Goal: Information Seeking & Learning: Learn about a topic

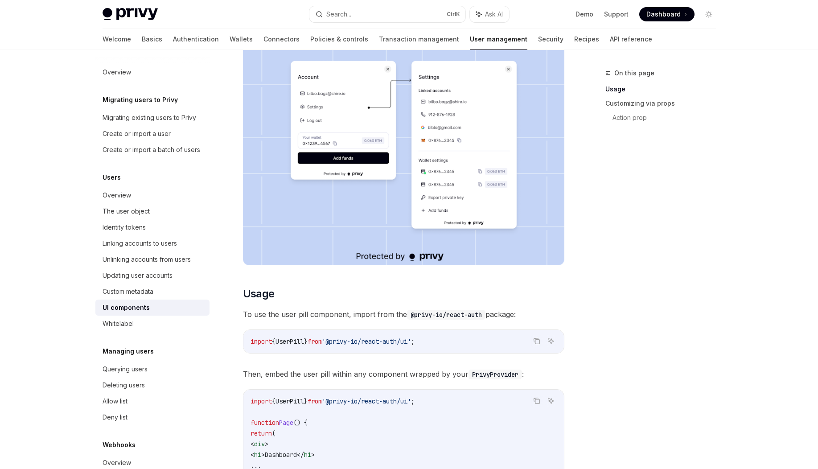
scroll to position [127, 0]
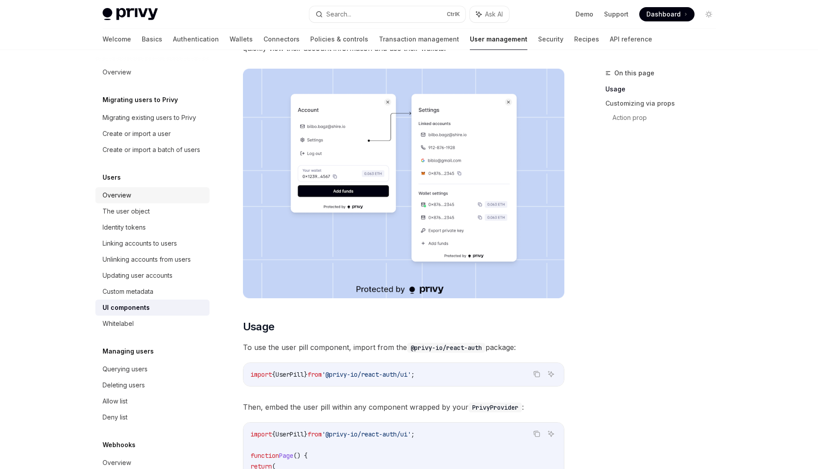
click at [157, 201] on div "Overview" at bounding box center [153, 195] width 102 height 11
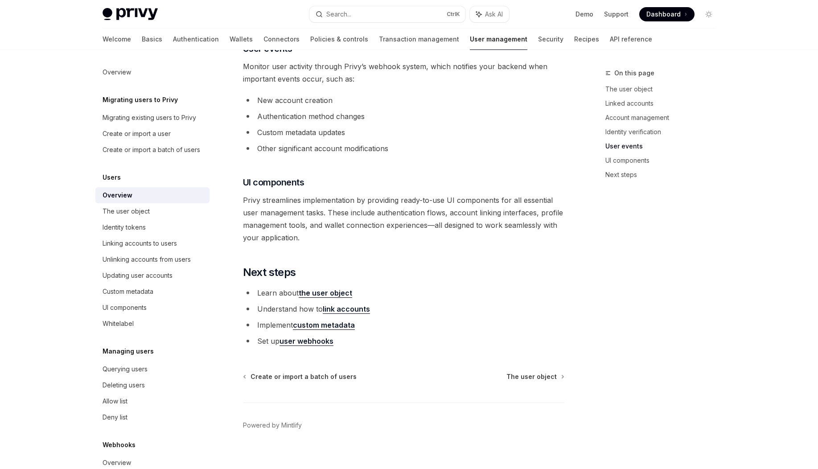
scroll to position [866, 0]
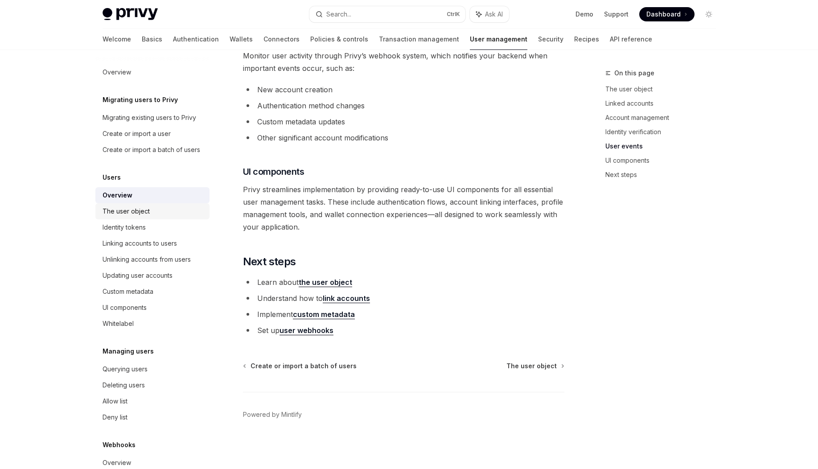
click at [149, 217] on div "The user object" at bounding box center [153, 211] width 102 height 11
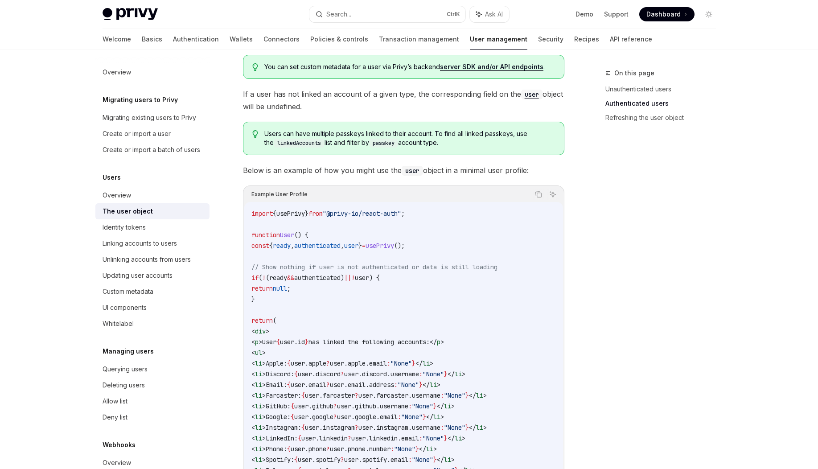
scroll to position [749, 0]
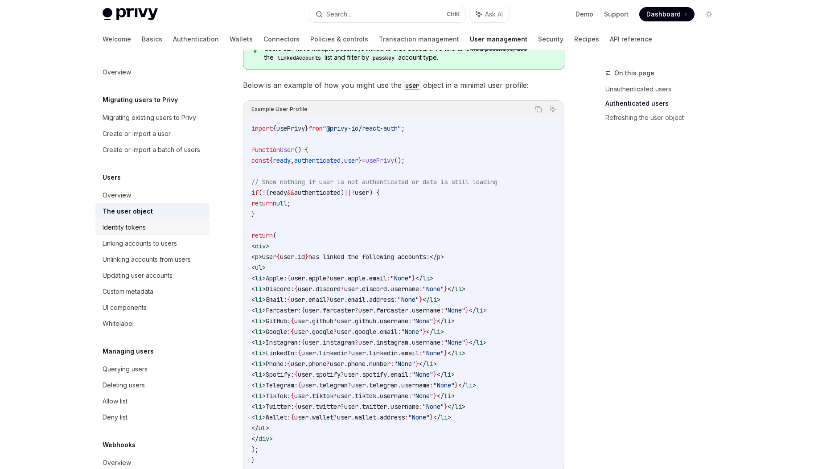
click at [154, 235] on link "Identity tokens" at bounding box center [152, 227] width 114 height 16
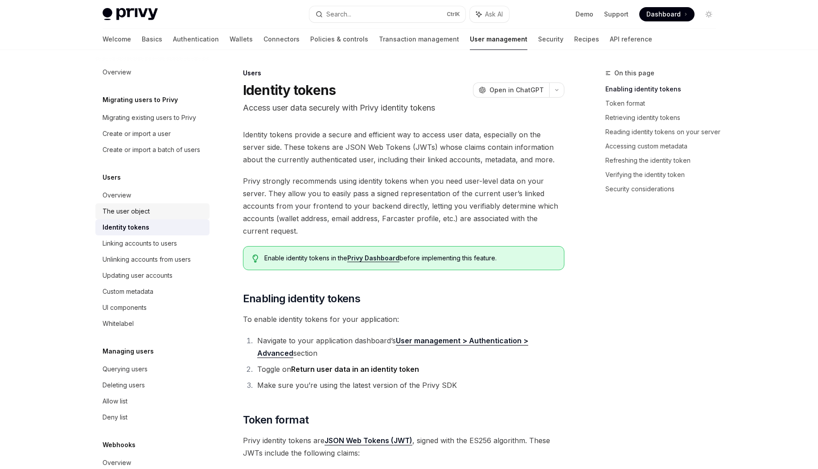
click at [155, 217] on div "The user object" at bounding box center [153, 211] width 102 height 11
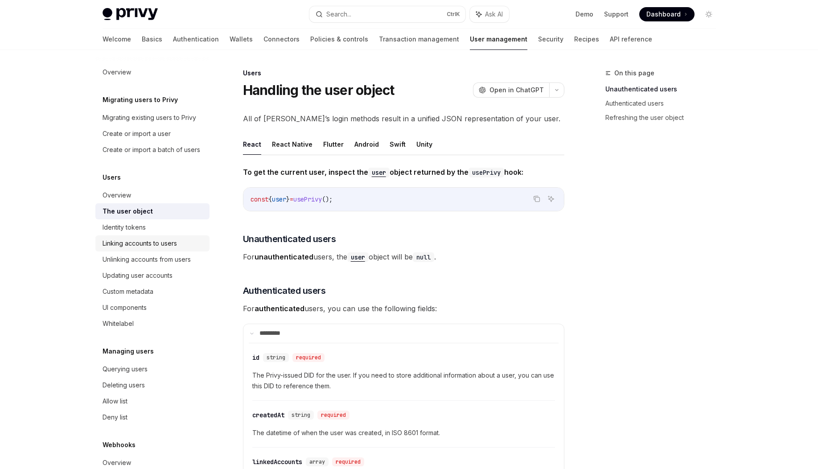
click at [145, 249] on div "Linking accounts to users" at bounding box center [139, 243] width 74 height 11
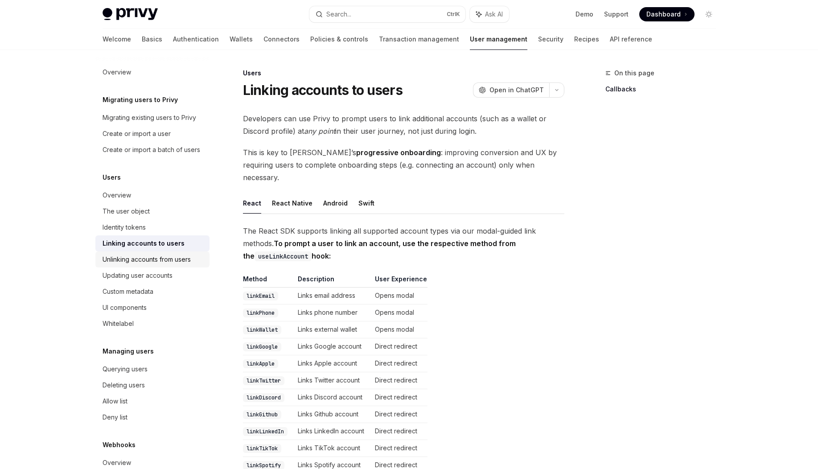
click at [156, 265] on div "Unlinking accounts from users" at bounding box center [146, 259] width 88 height 11
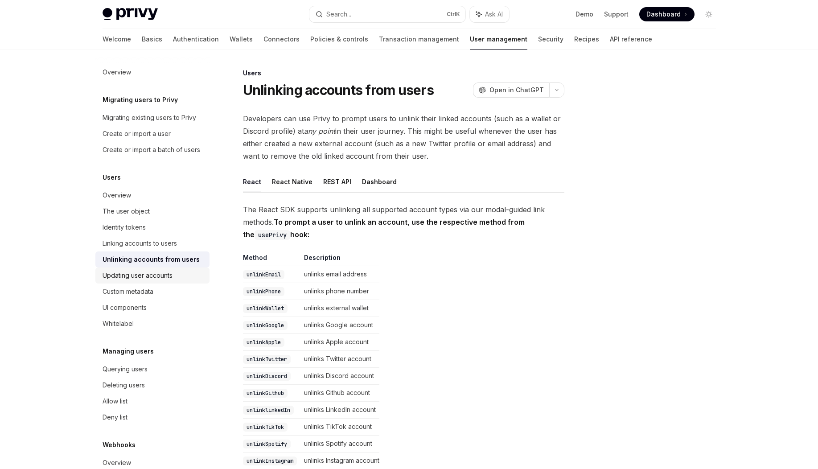
click at [148, 281] on div "Updating user accounts" at bounding box center [137, 275] width 70 height 11
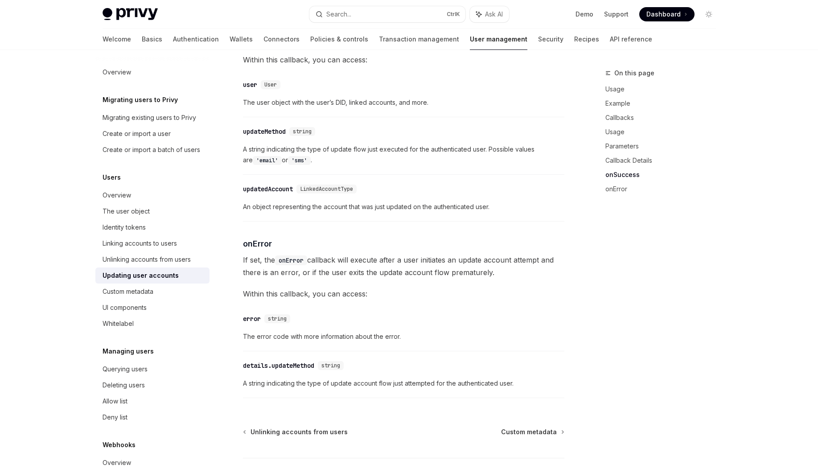
scroll to position [1196, 0]
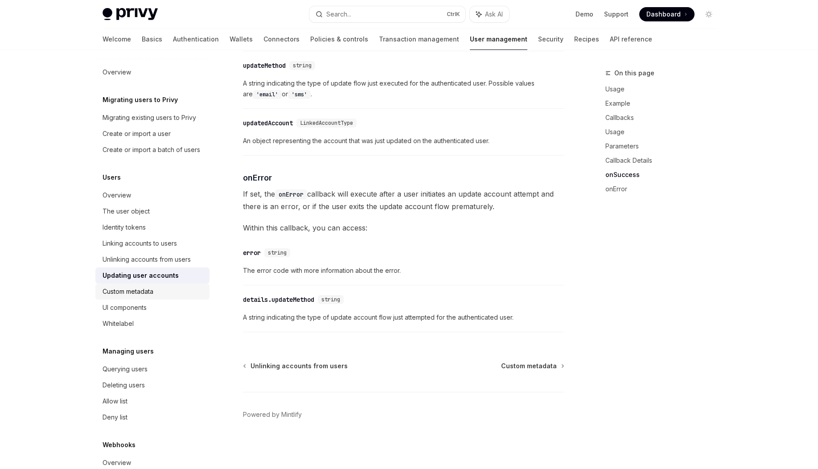
click at [160, 297] on div "Custom metadata" at bounding box center [153, 291] width 102 height 11
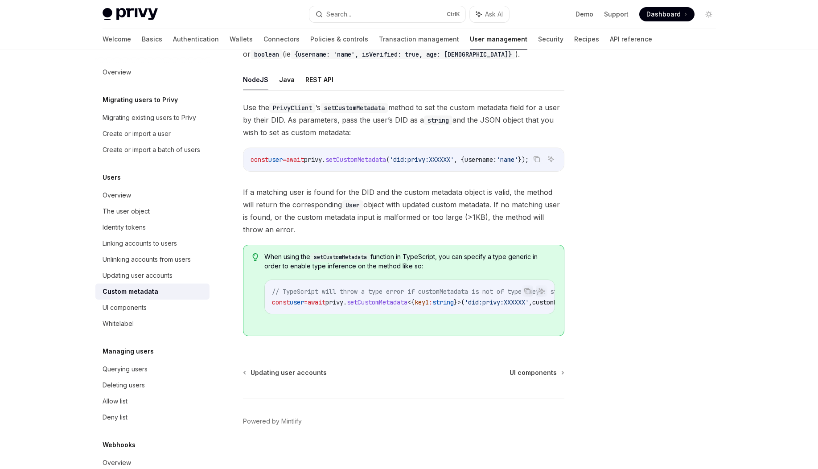
scroll to position [116, 0]
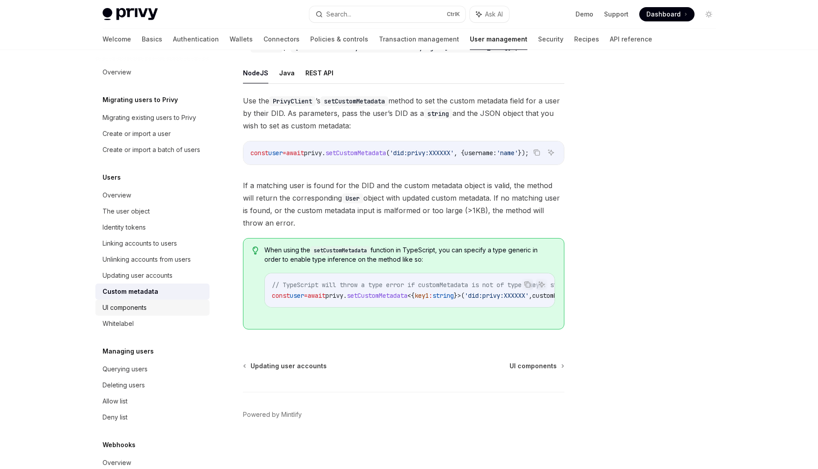
click at [163, 313] on div "UI components" at bounding box center [153, 307] width 102 height 11
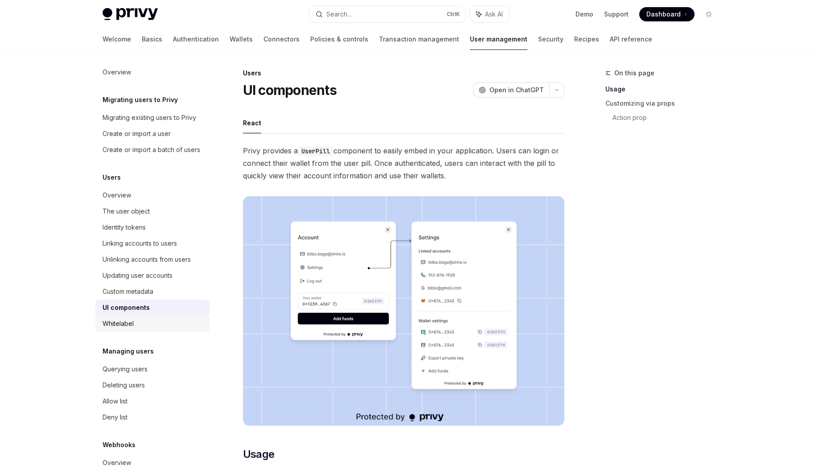
click at [133, 329] on div "Whitelabel" at bounding box center [153, 323] width 102 height 11
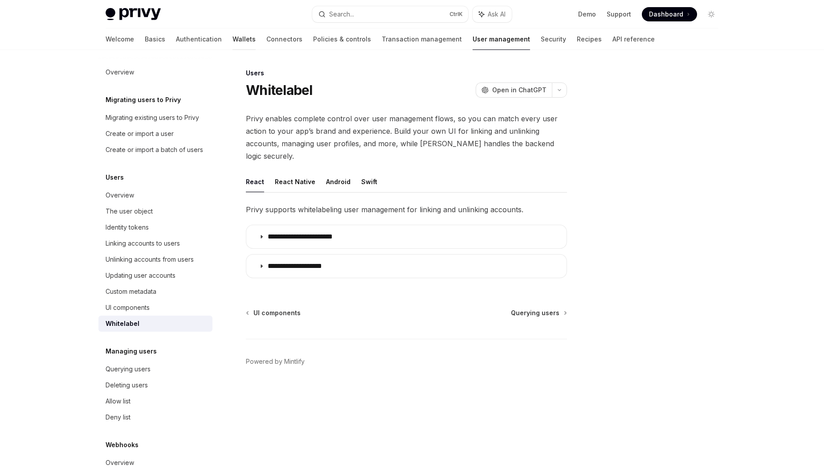
click at [233, 42] on link "Wallets" at bounding box center [244, 39] width 23 height 21
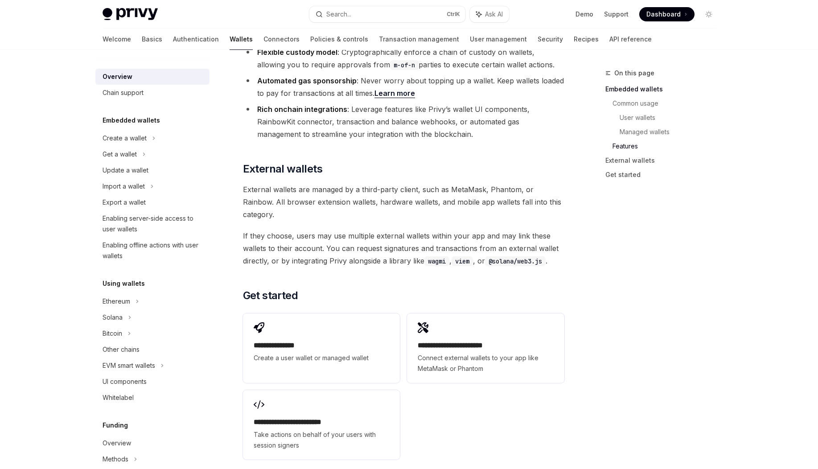
scroll to position [1230, 0]
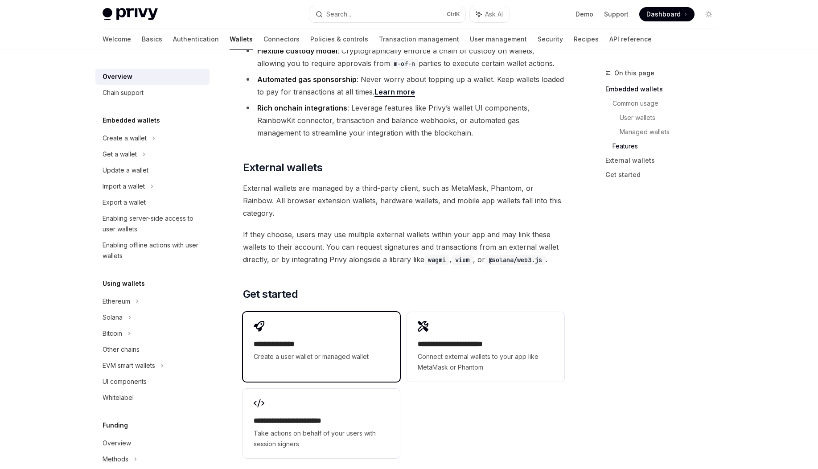
click at [331, 351] on span "Create a user wallet or managed wallet" at bounding box center [321, 356] width 135 height 11
type textarea "*"
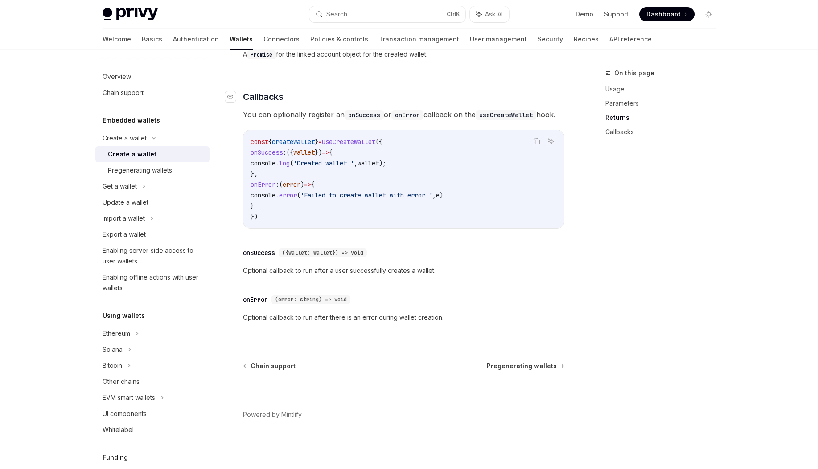
scroll to position [598, 0]
